Goal: Transaction & Acquisition: Purchase product/service

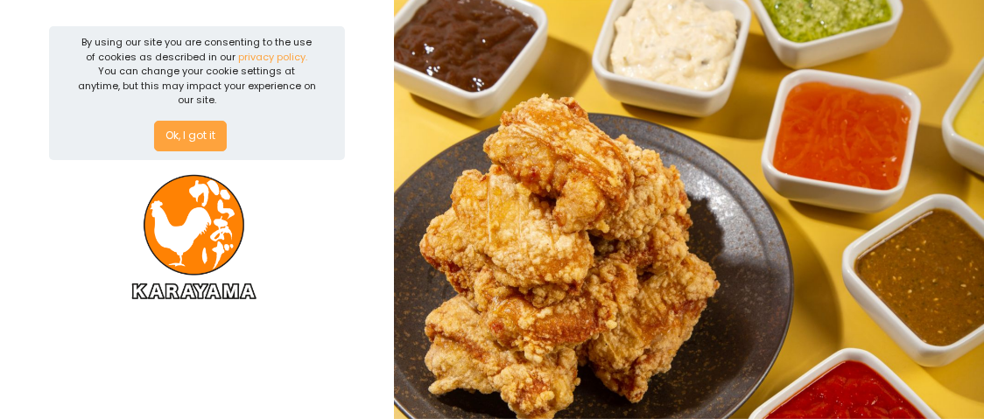
click at [189, 121] on button "Ok, I got it" at bounding box center [190, 137] width 73 height 32
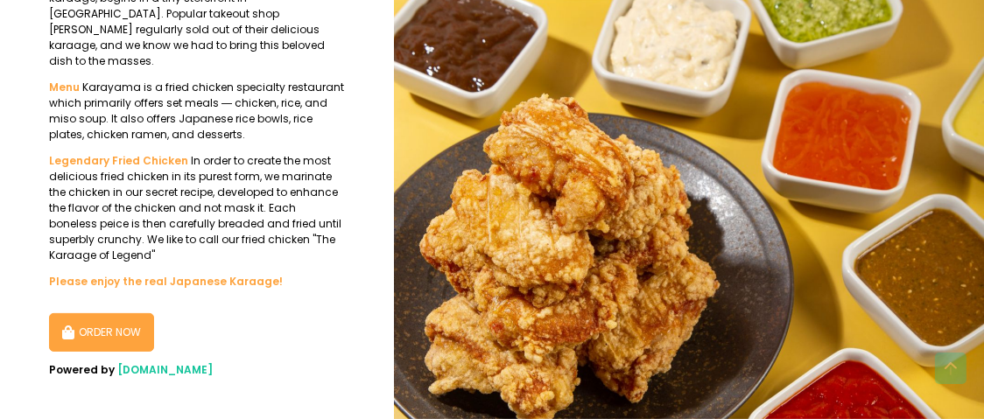
scroll to position [371, 0]
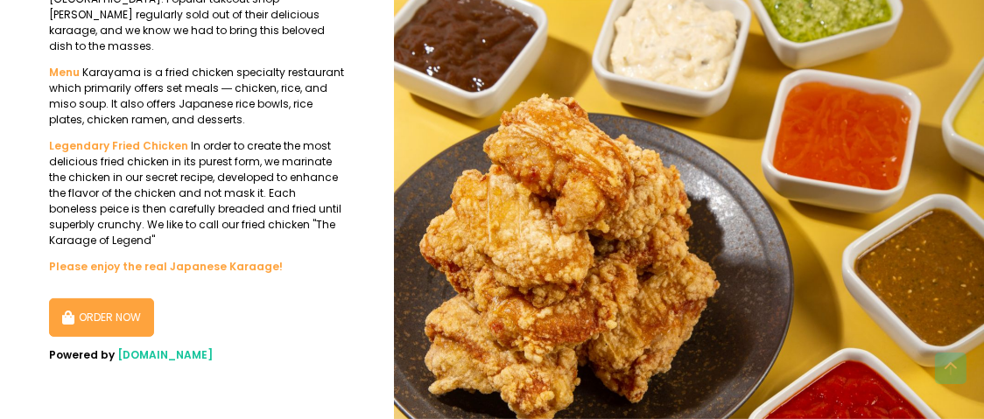
click at [109, 310] on button "ORDER NOW" at bounding box center [101, 318] width 105 height 39
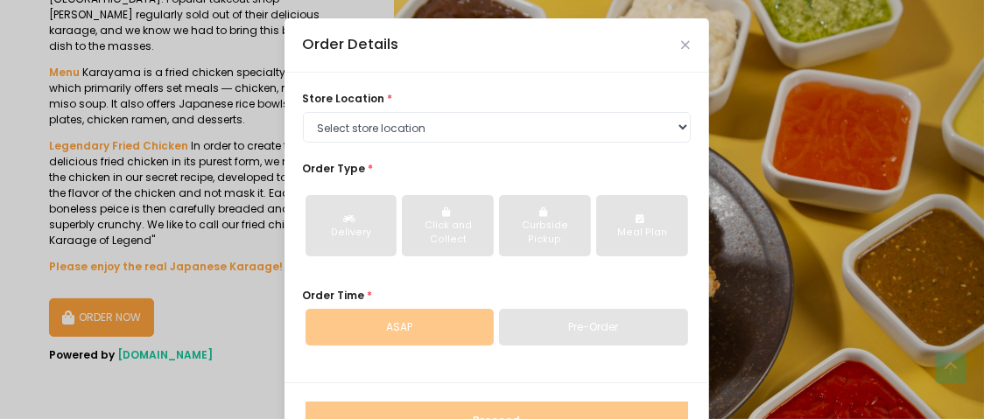
scroll to position [57, 0]
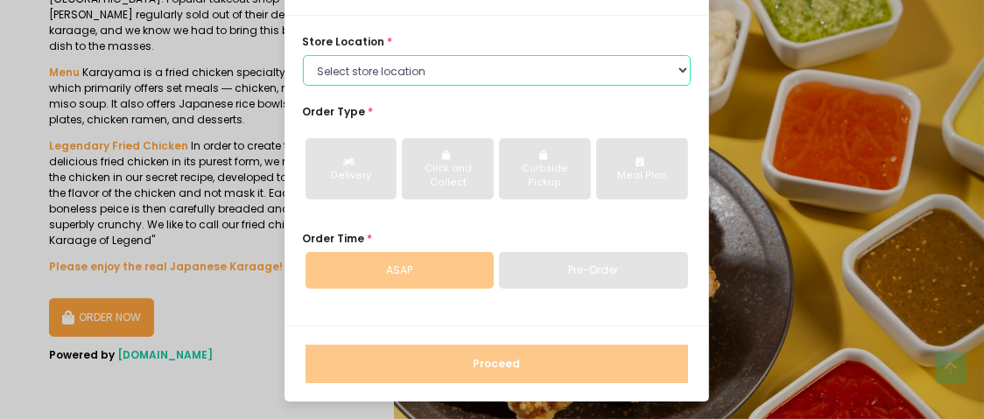
click at [534, 64] on select "Select store location Karayama SM North EDSA Karayama One Ayala (Near EDSA-Ayal…" at bounding box center [497, 71] width 388 height 32
select select "6793520d096a4dacbb757c0e"
click at [303, 55] on select "Select store location Karayama SM North EDSA Karayama One Ayala (Near EDSA-Ayal…" at bounding box center [497, 71] width 388 height 32
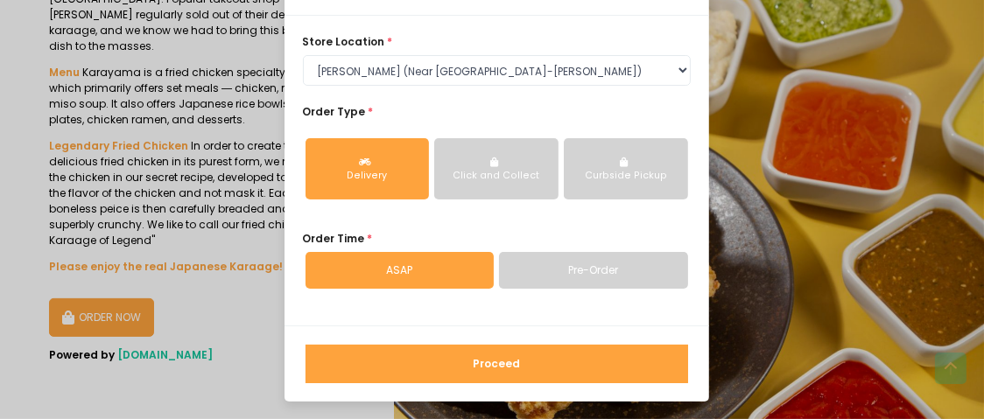
click at [529, 358] on button "Proceed" at bounding box center [497, 364] width 383 height 39
